Goal: Navigation & Orientation: Find specific page/section

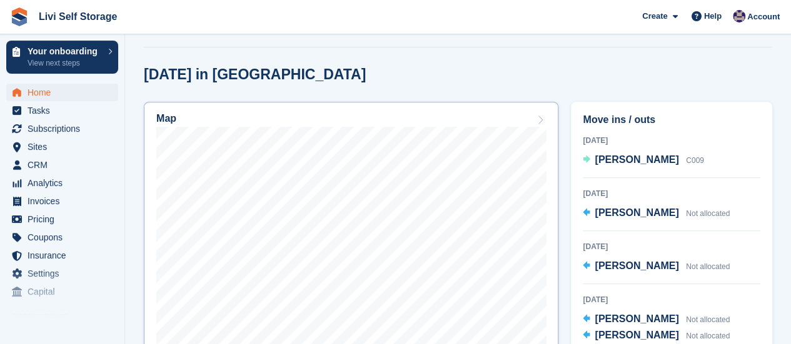
scroll to position [375, 0]
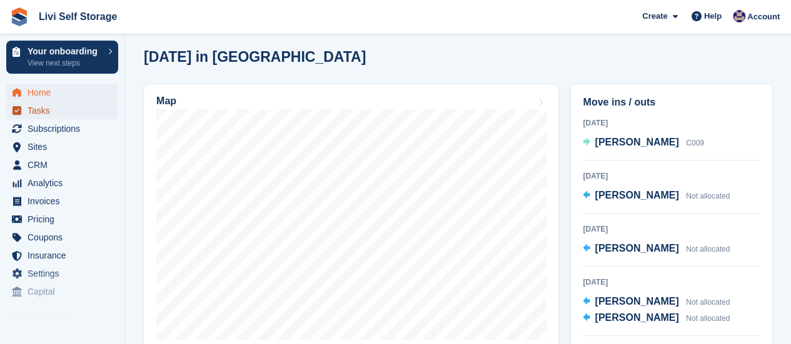
click at [35, 113] on span "Tasks" at bounding box center [65, 111] width 75 height 18
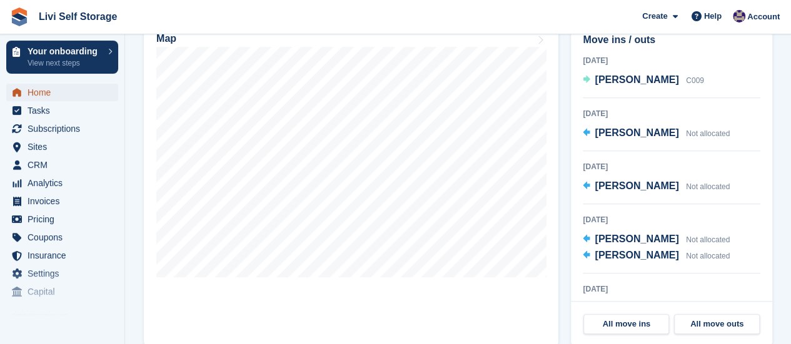
click at [40, 94] on span "Home" at bounding box center [65, 93] width 75 height 18
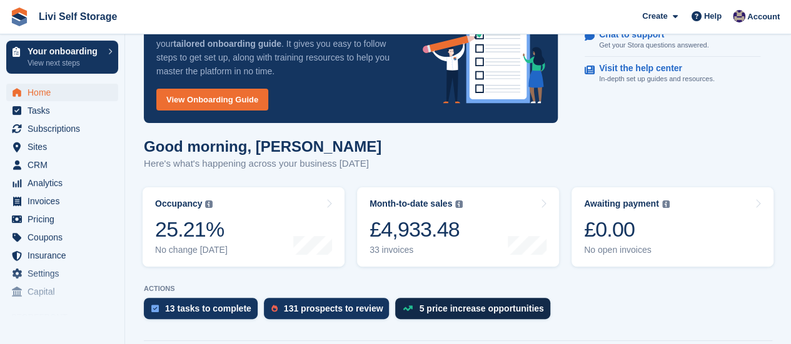
scroll to position [125, 0]
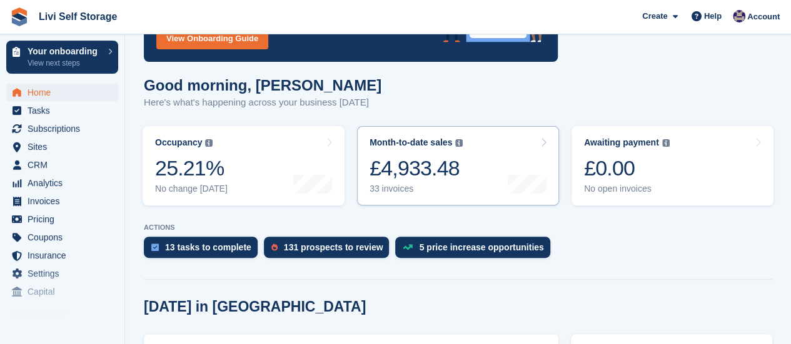
click at [386, 188] on div "33 invoices" at bounding box center [415, 189] width 93 height 11
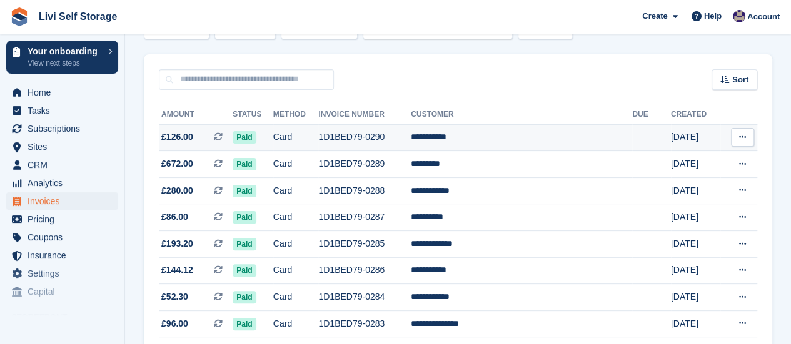
scroll to position [125, 0]
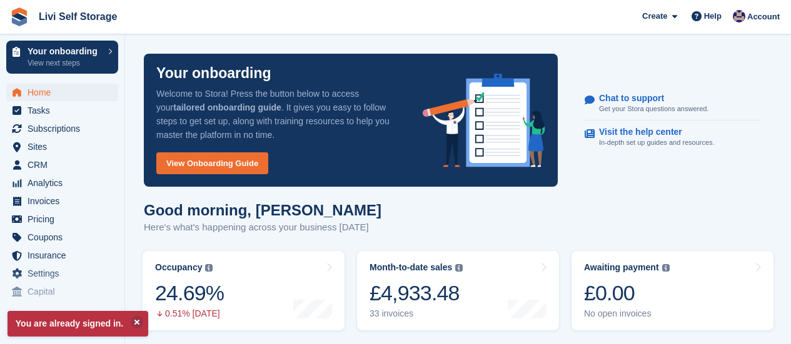
scroll to position [375, 0]
